Goal: Task Accomplishment & Management: Use online tool/utility

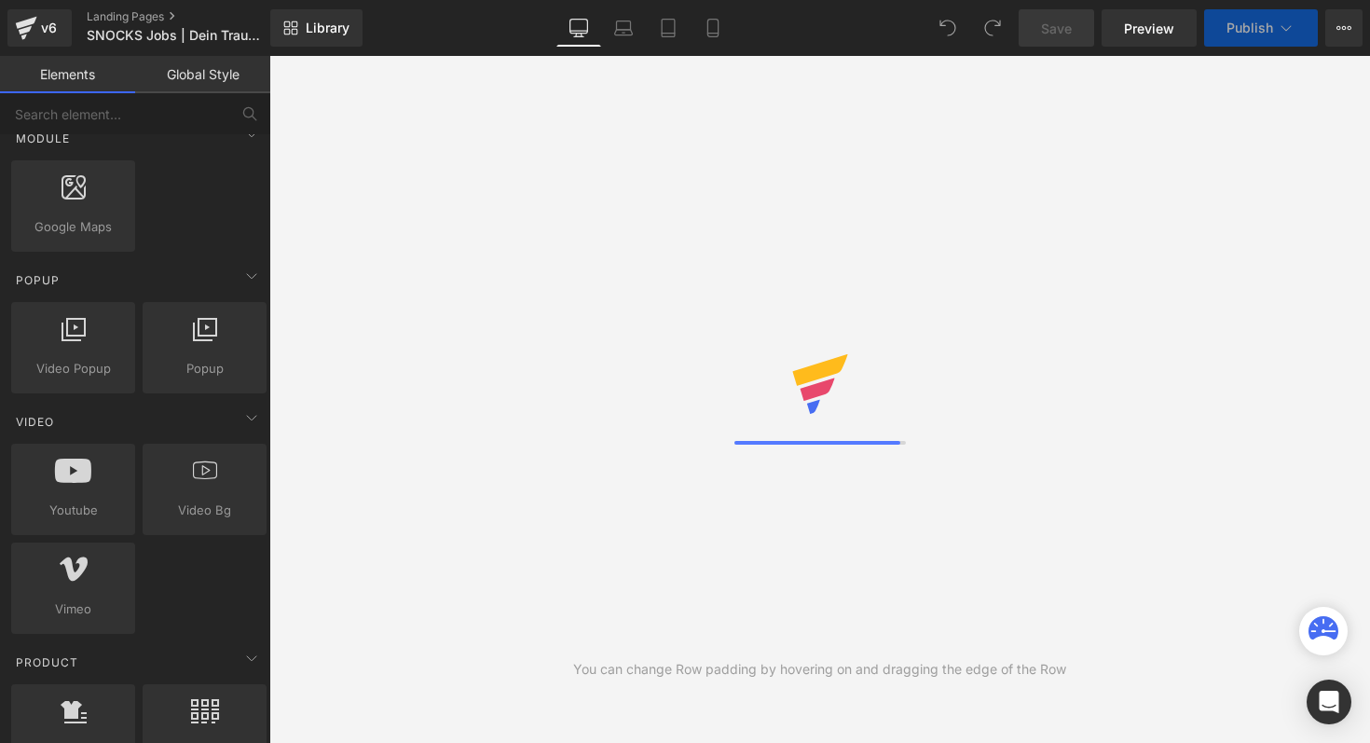
scroll to position [1080, 0]
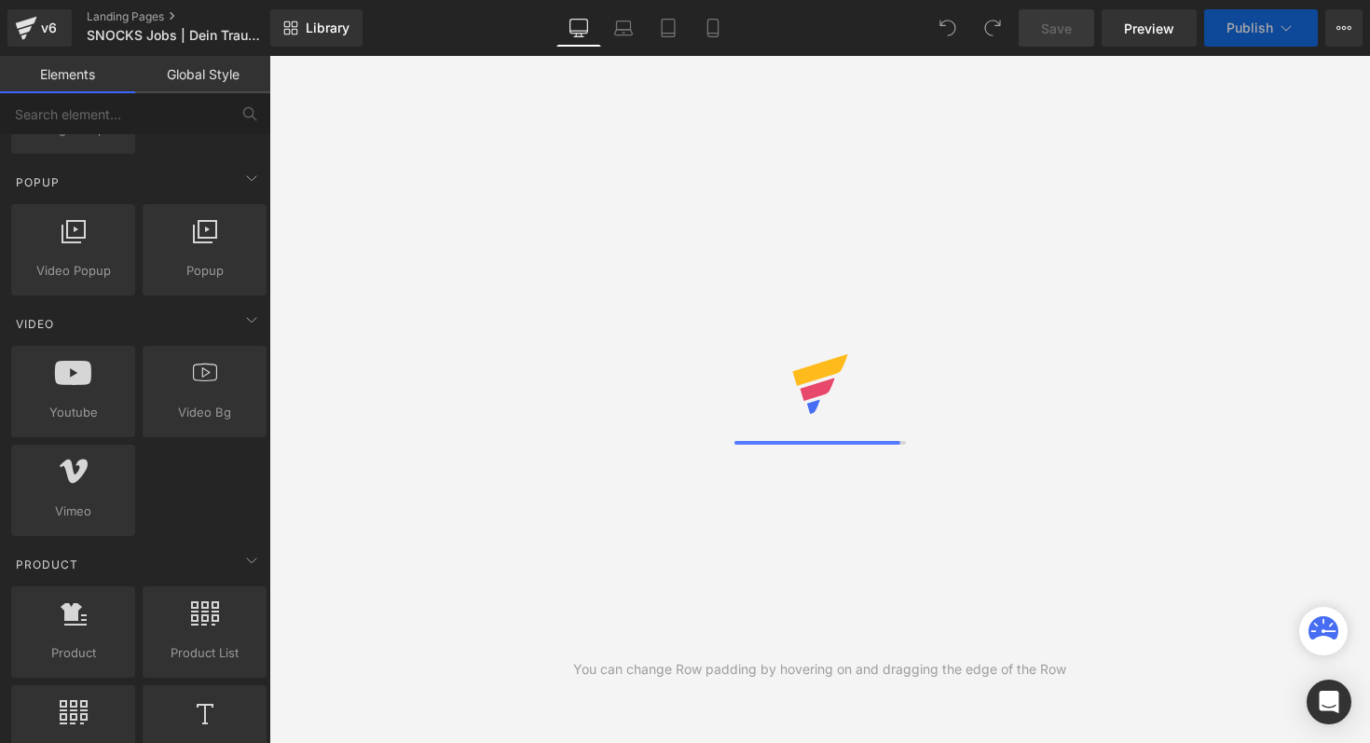
click at [62, 701] on icon at bounding box center [74, 712] width 28 height 24
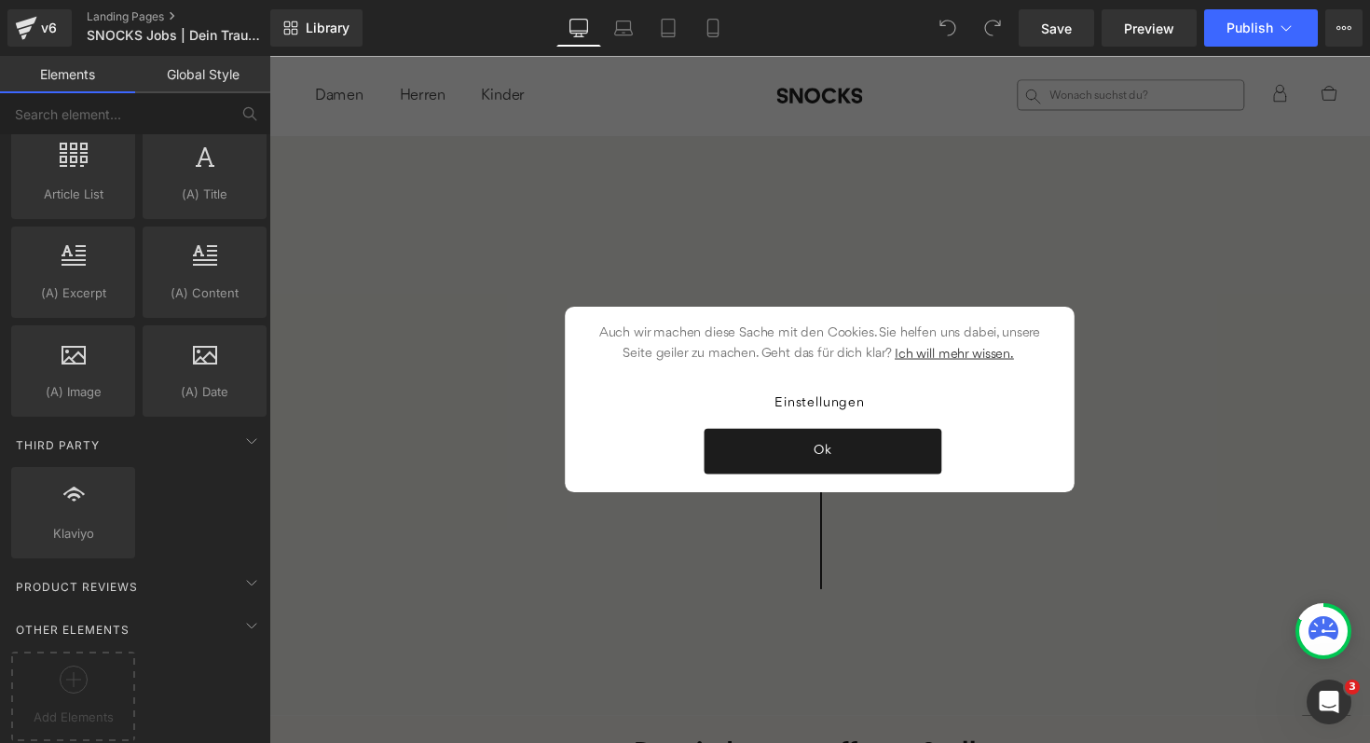
scroll to position [0, 0]
click at [68, 669] on icon at bounding box center [74, 680] width 28 height 28
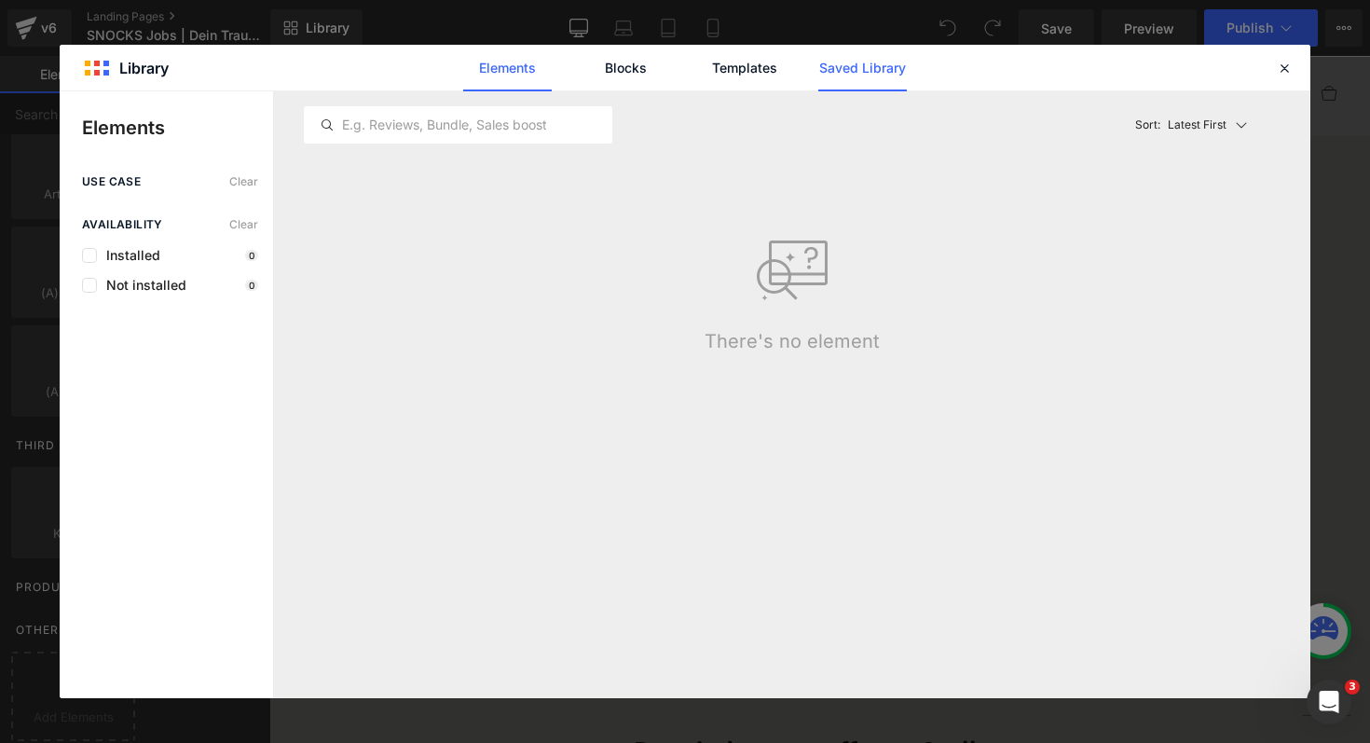
click at [886, 62] on link "Saved Library" at bounding box center [862, 68] width 89 height 47
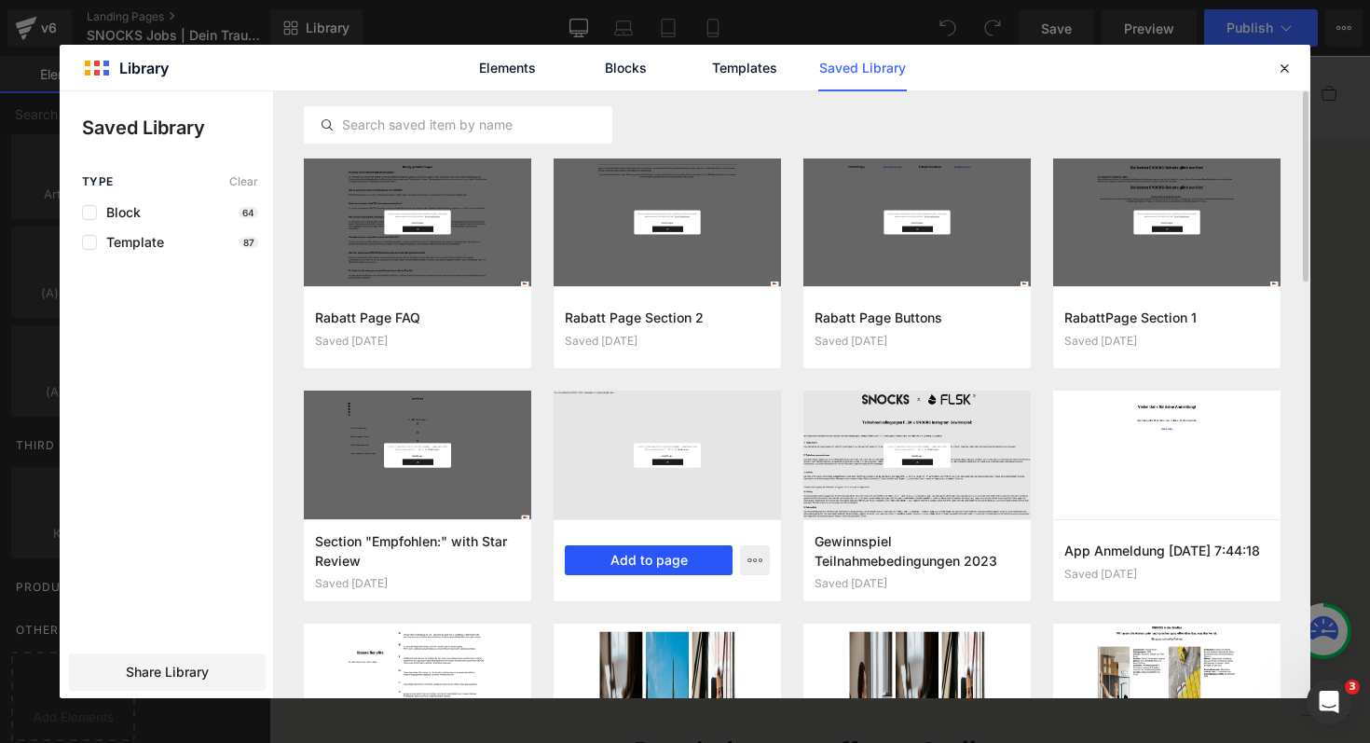
click at [627, 551] on button "Add to page" at bounding box center [649, 560] width 168 height 30
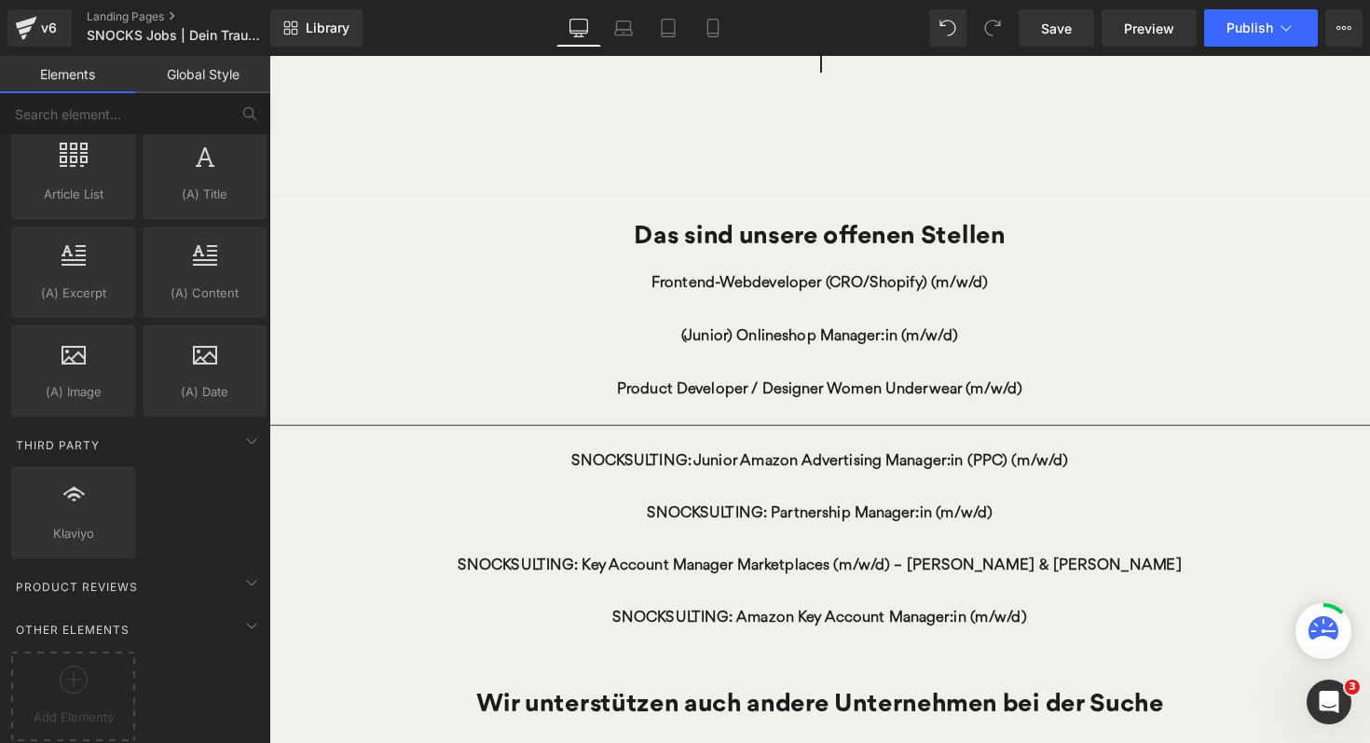
scroll to position [532, 0]
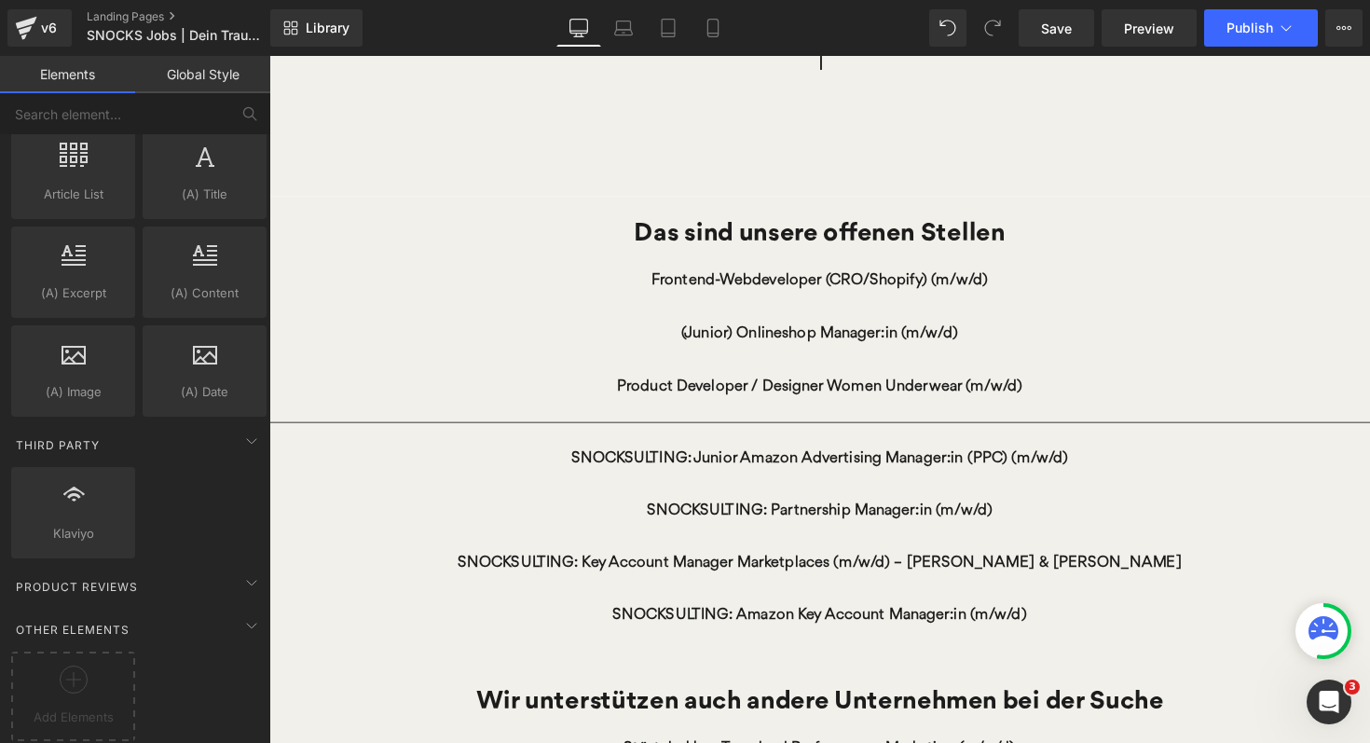
click at [875, 337] on link "(Junior) Onlineshop Manager:in (m/w/d)" at bounding box center [833, 340] width 343 height 54
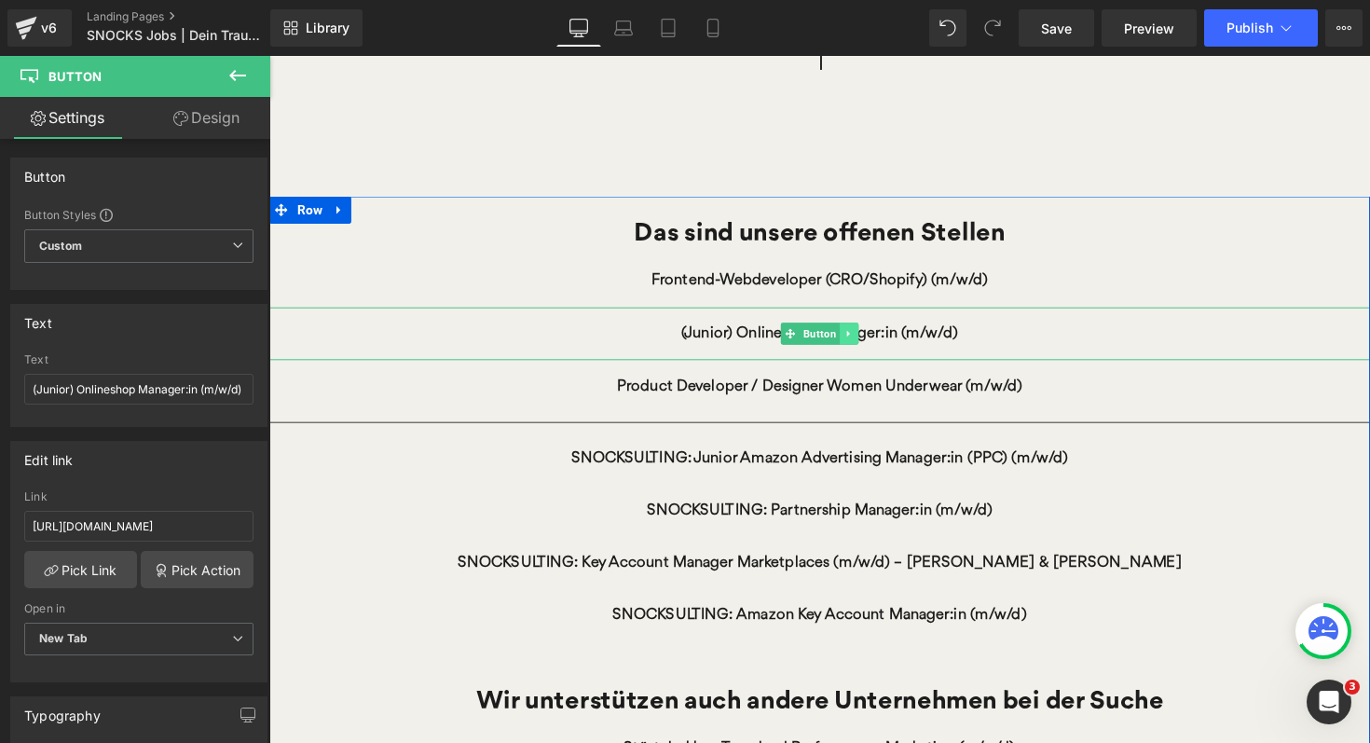
click at [873, 345] on link at bounding box center [864, 340] width 20 height 22
click at [873, 345] on icon at bounding box center [873, 340] width 10 height 10
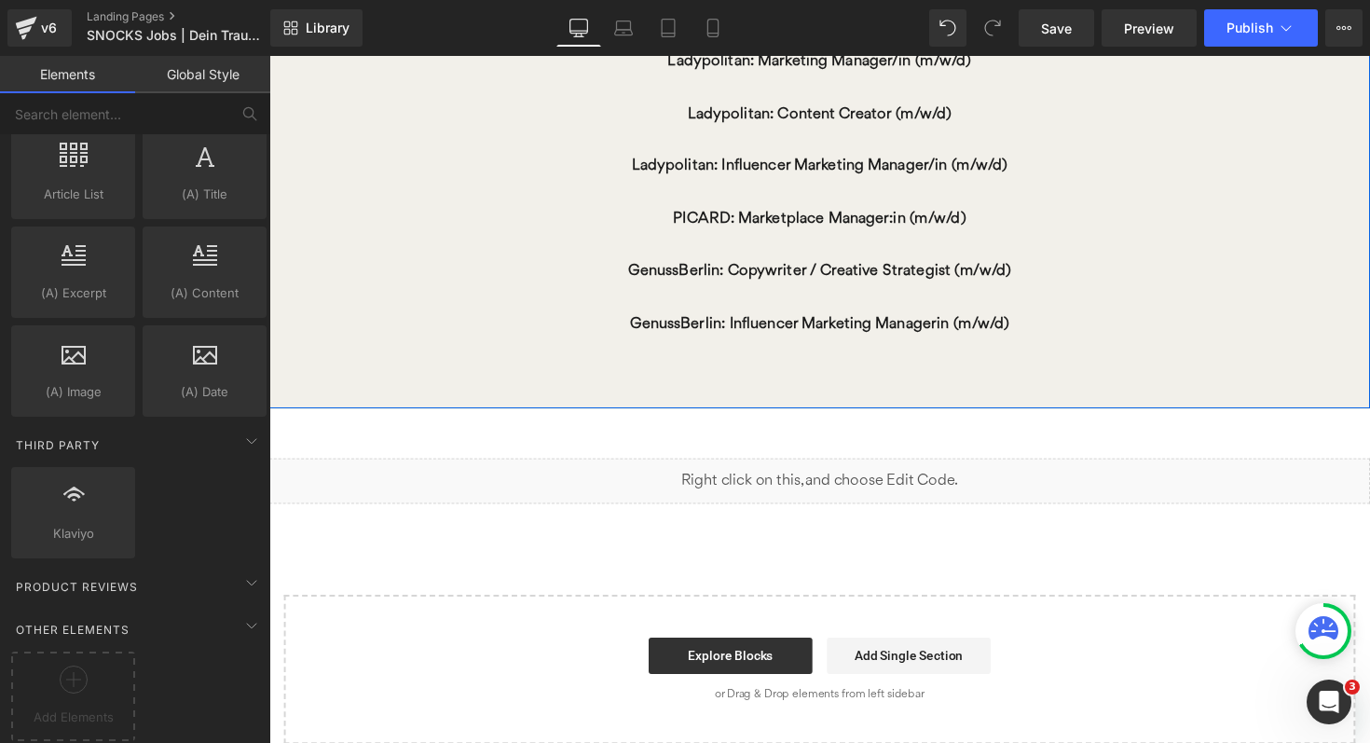
scroll to position [1249, 0]
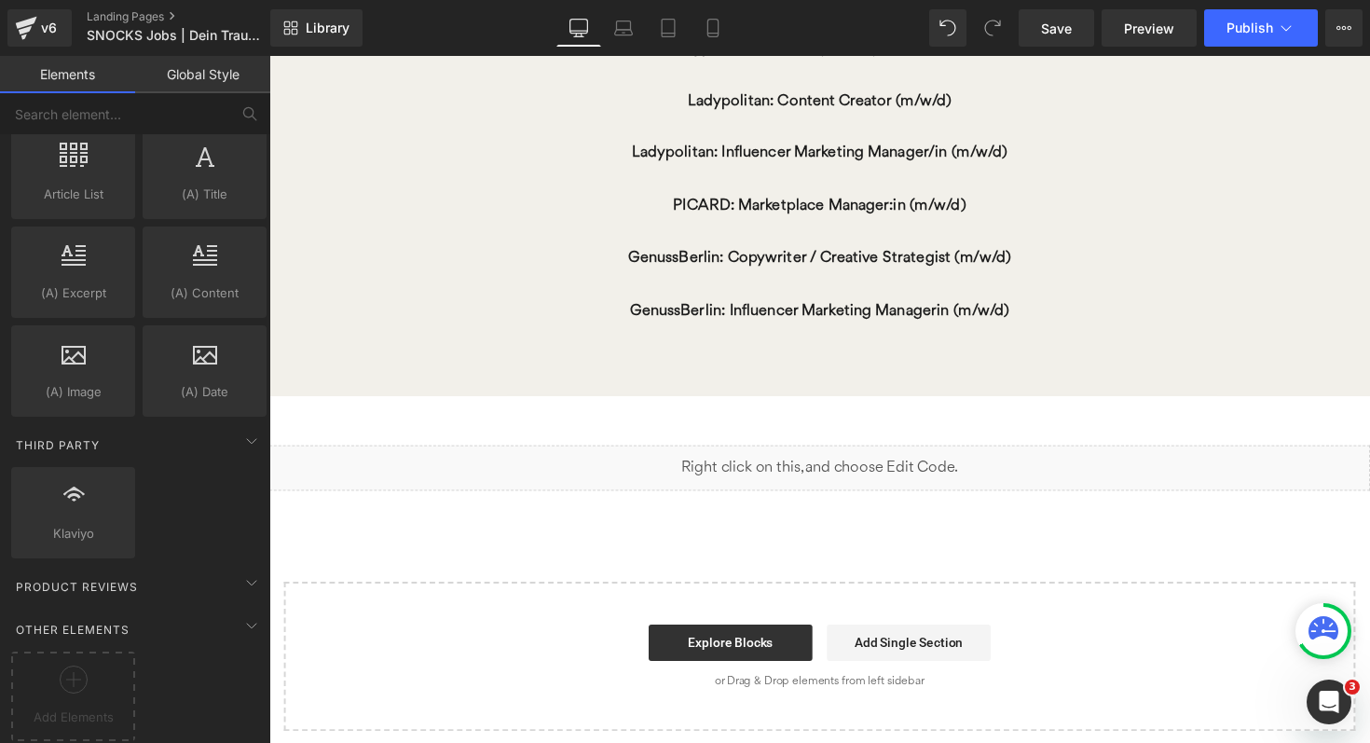
click at [882, 466] on div "Liquid" at bounding box center [833, 478] width 1128 height 47
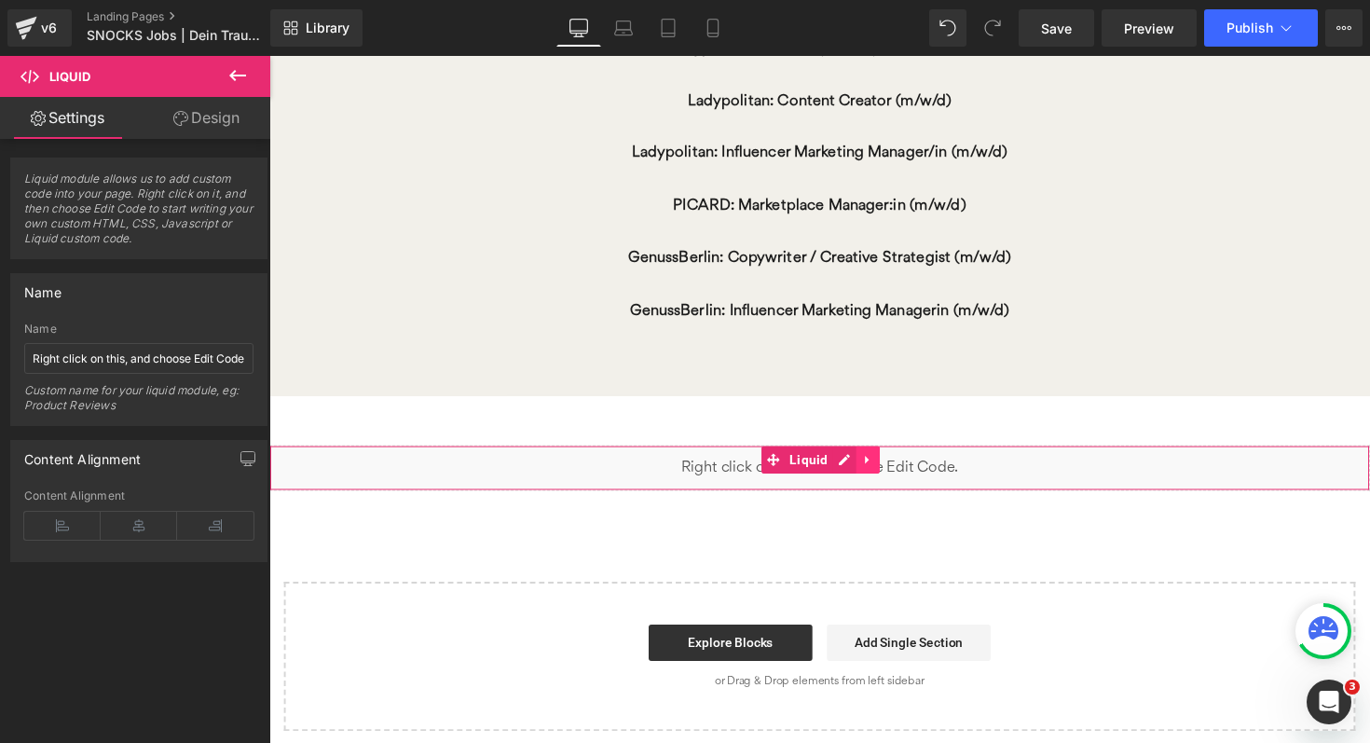
click at [884, 466] on icon at bounding box center [882, 469] width 13 height 14
click at [890, 466] on icon at bounding box center [894, 469] width 13 height 13
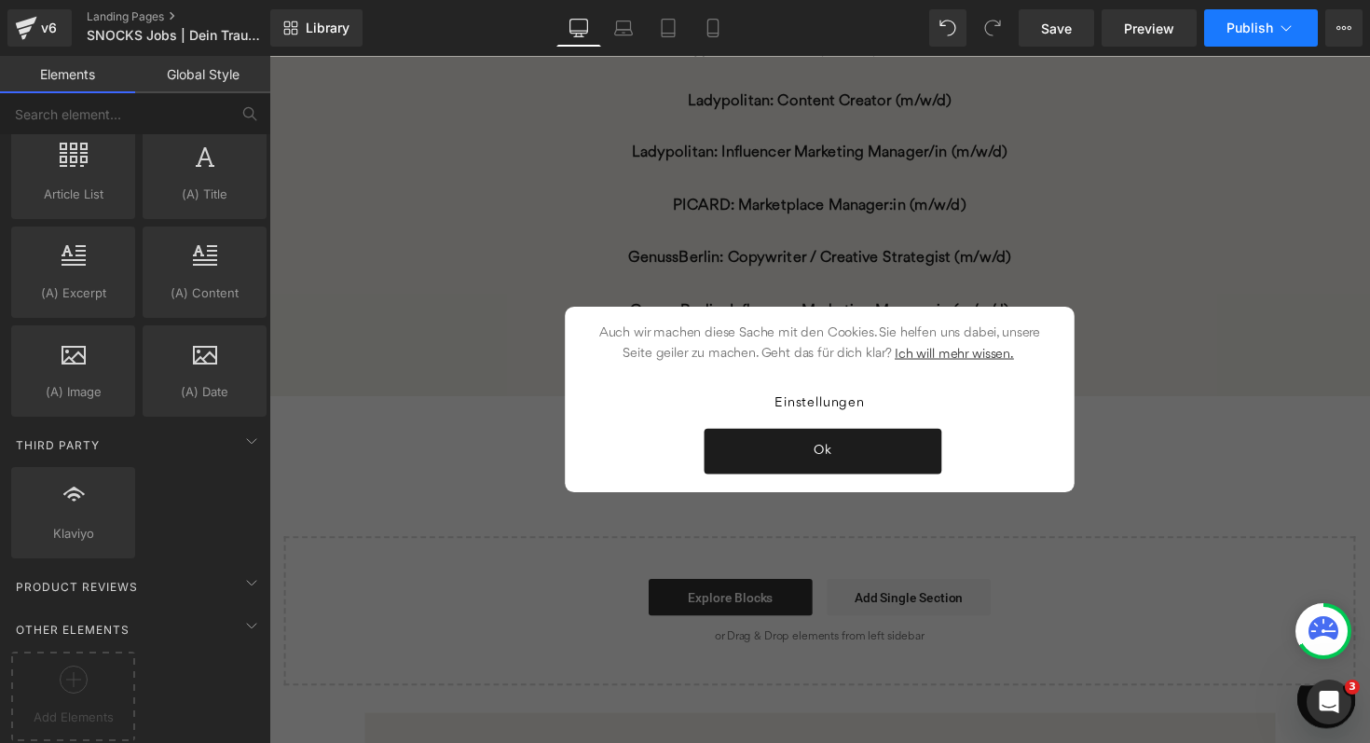
click at [1252, 23] on span "Publish" at bounding box center [1250, 28] width 47 height 15
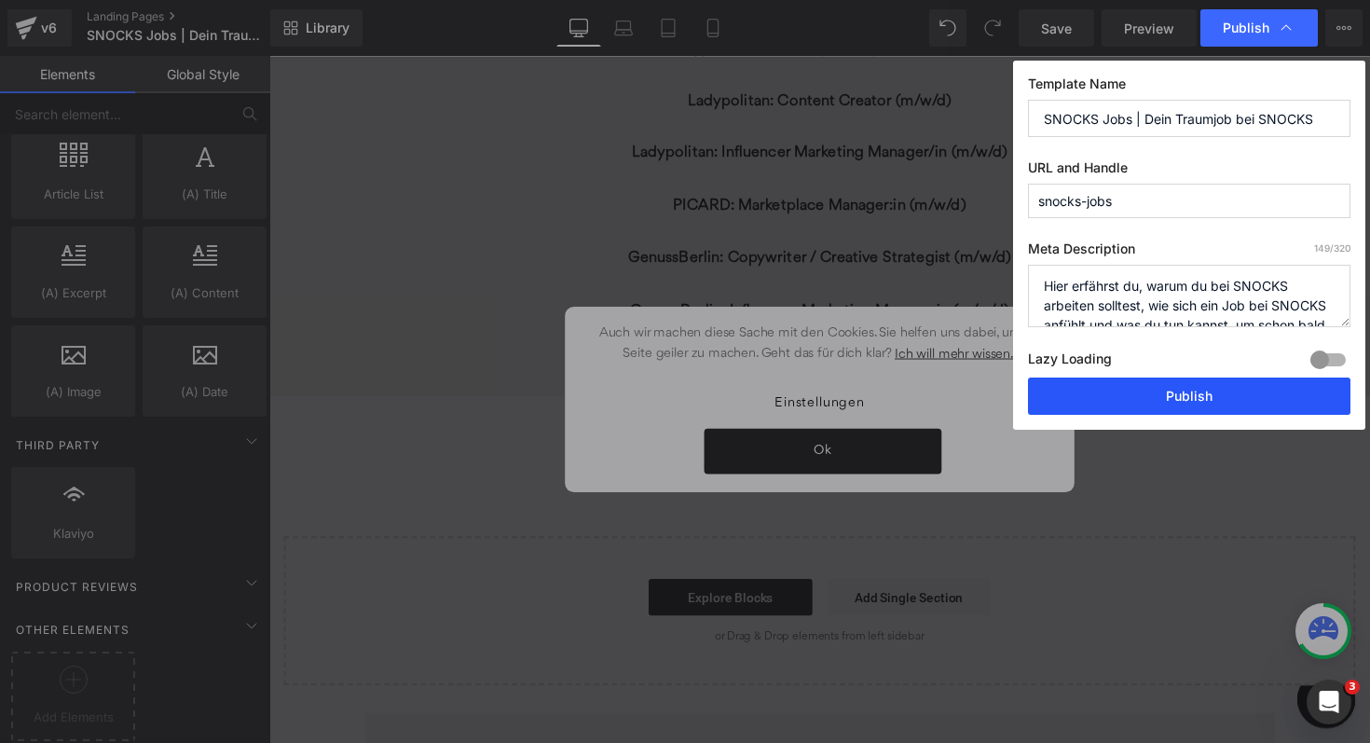
click at [1114, 402] on button "Publish" at bounding box center [1189, 396] width 323 height 37
